Goal: Transaction & Acquisition: Download file/media

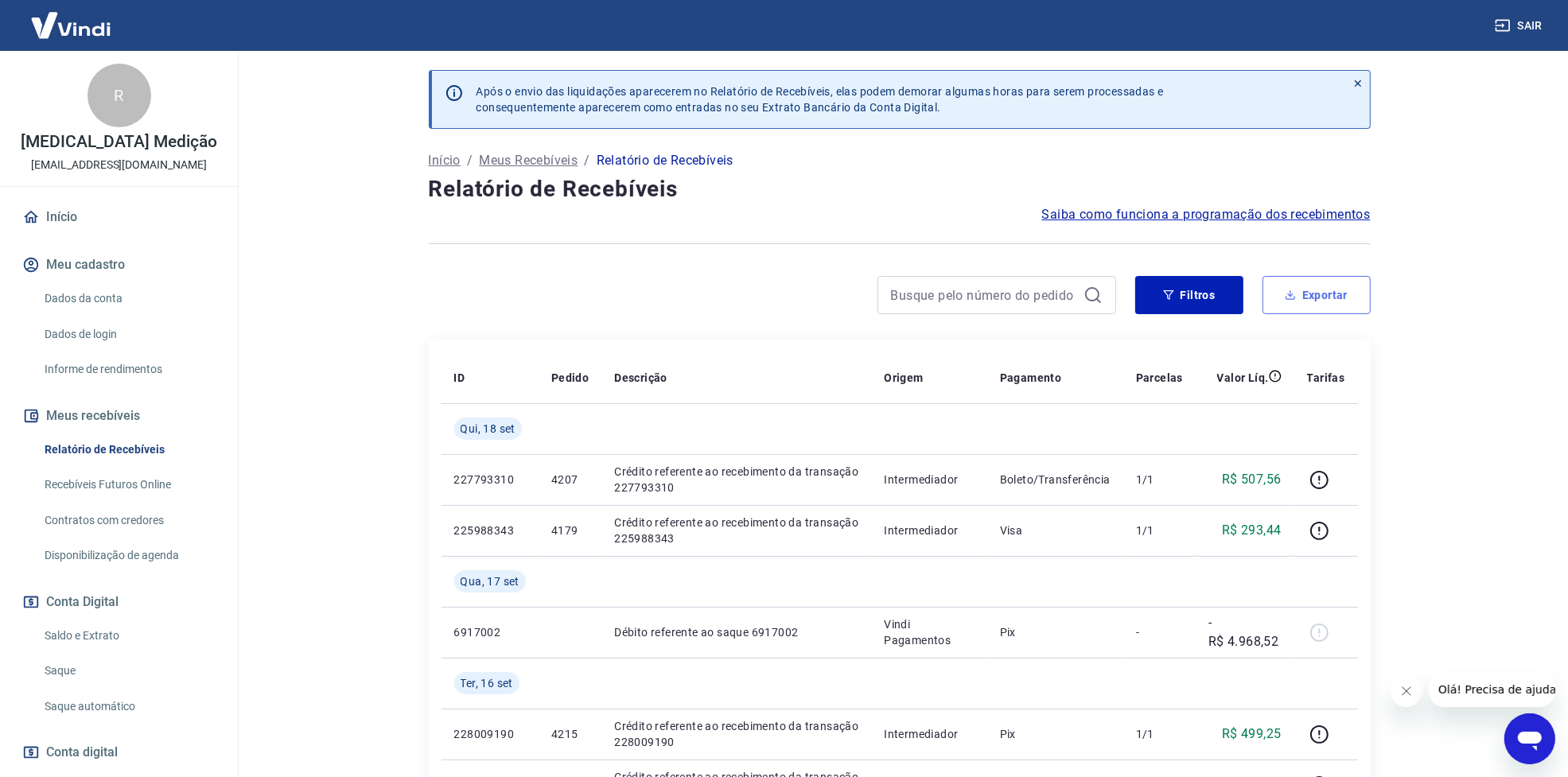
click at [1315, 295] on button "Exportar" at bounding box center [1316, 295] width 108 height 38
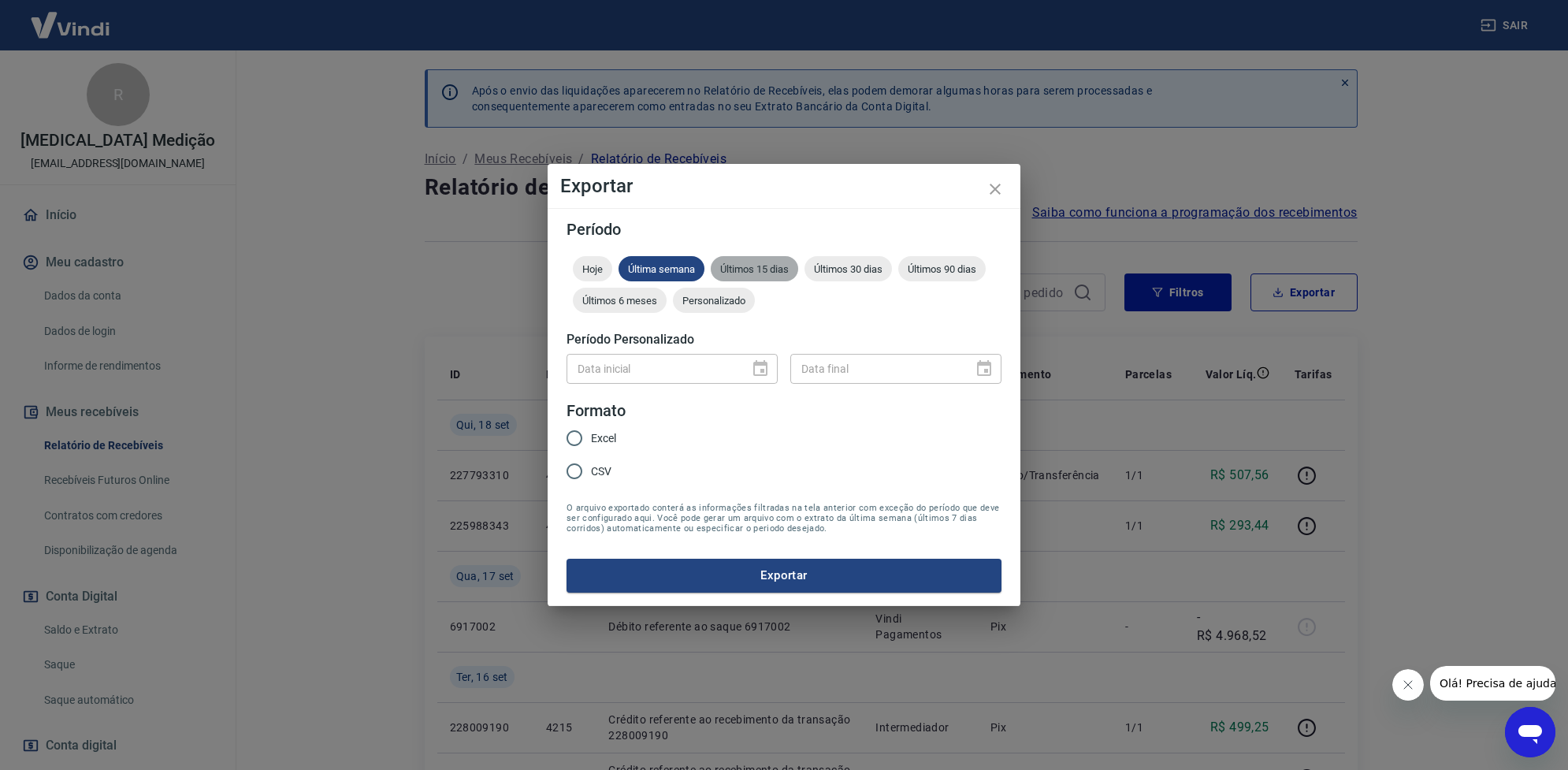
click at [777, 265] on span "Últimos 15 dias" at bounding box center [755, 269] width 87 height 12
click at [608, 434] on span "Excel" at bounding box center [603, 439] width 25 height 17
click at [591, 434] on input "Excel" at bounding box center [574, 439] width 33 height 33
radio input "true"
click at [810, 577] on button "Exportar" at bounding box center [784, 576] width 435 height 33
